Goal: Task Accomplishment & Management: Complete application form

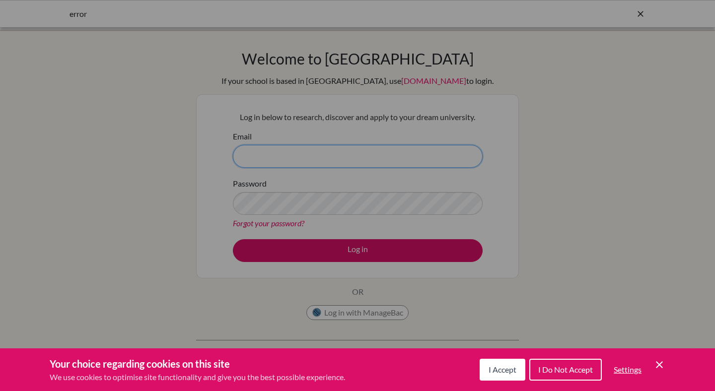
type input "[PERSON_NAME][EMAIL_ADDRESS][PERSON_NAME][DOMAIN_NAME]"
click at [398, 248] on div "Cookie Preferences" at bounding box center [357, 195] width 715 height 391
click at [488, 367] on span "I Accept" at bounding box center [502, 369] width 28 height 9
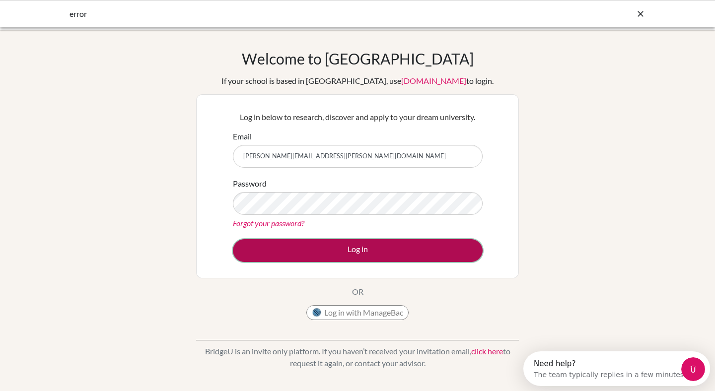
click at [426, 258] on button "Log in" at bounding box center [358, 250] width 250 height 23
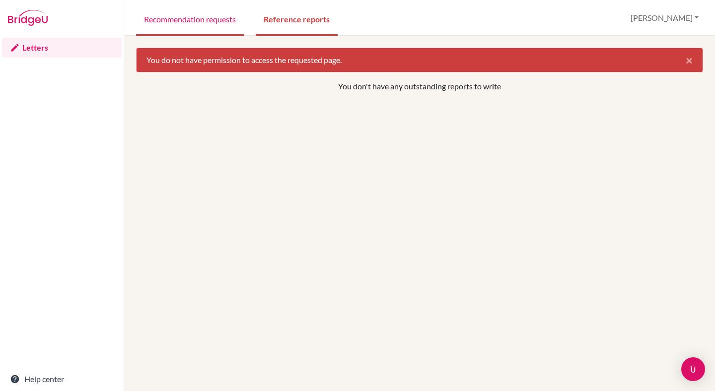
click at [202, 21] on link "Recommendation requests" at bounding box center [190, 18] width 108 height 34
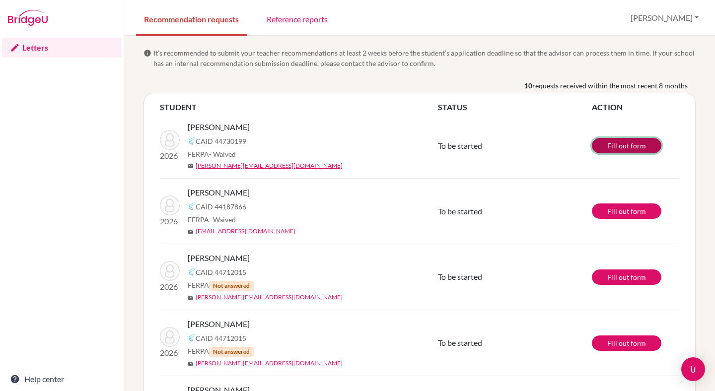
click at [605, 147] on link "Fill out form" at bounding box center [626, 145] width 69 height 15
